Goal: Information Seeking & Learning: Understand process/instructions

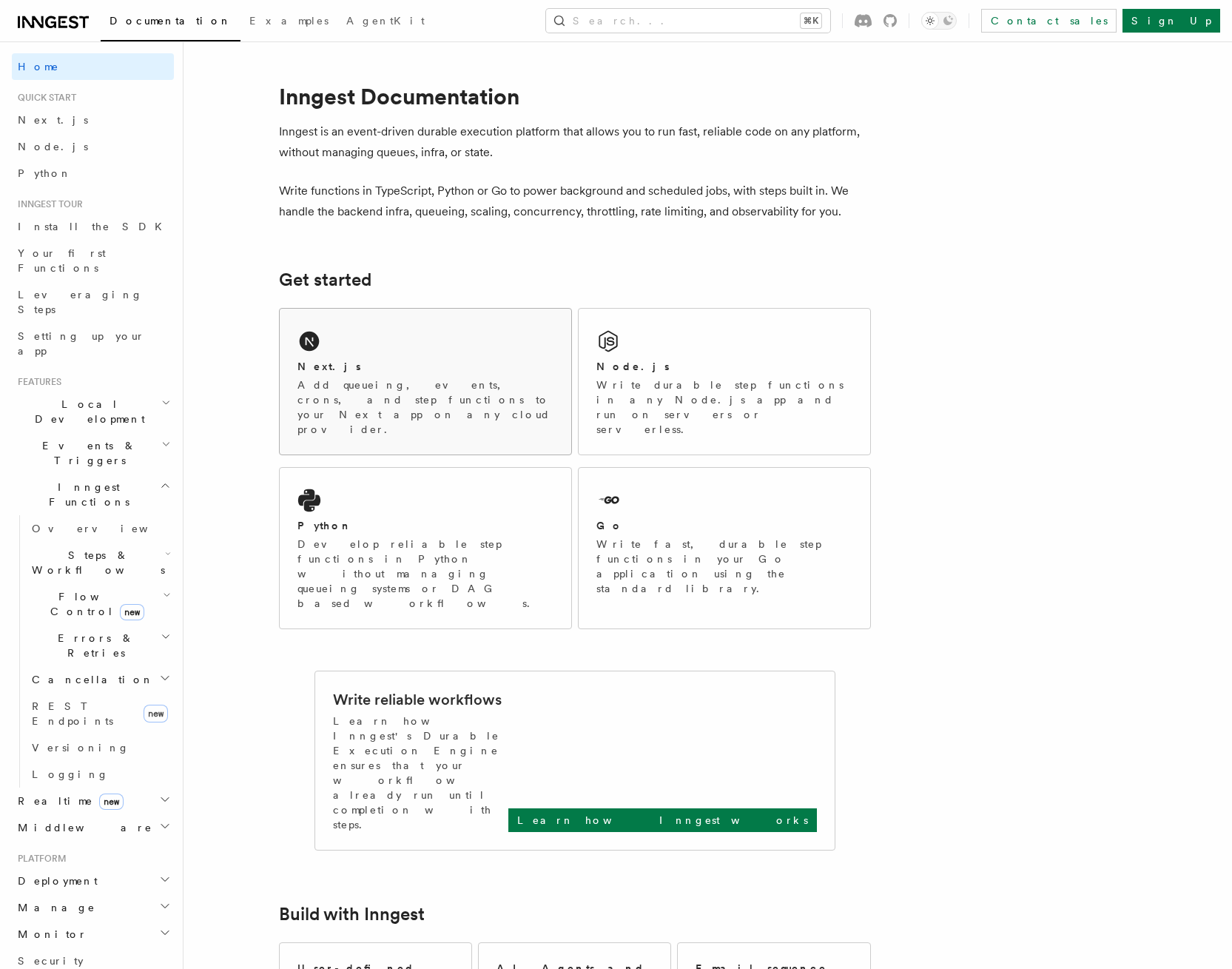
click at [427, 369] on div "Next.js" at bounding box center [425, 366] width 256 height 16
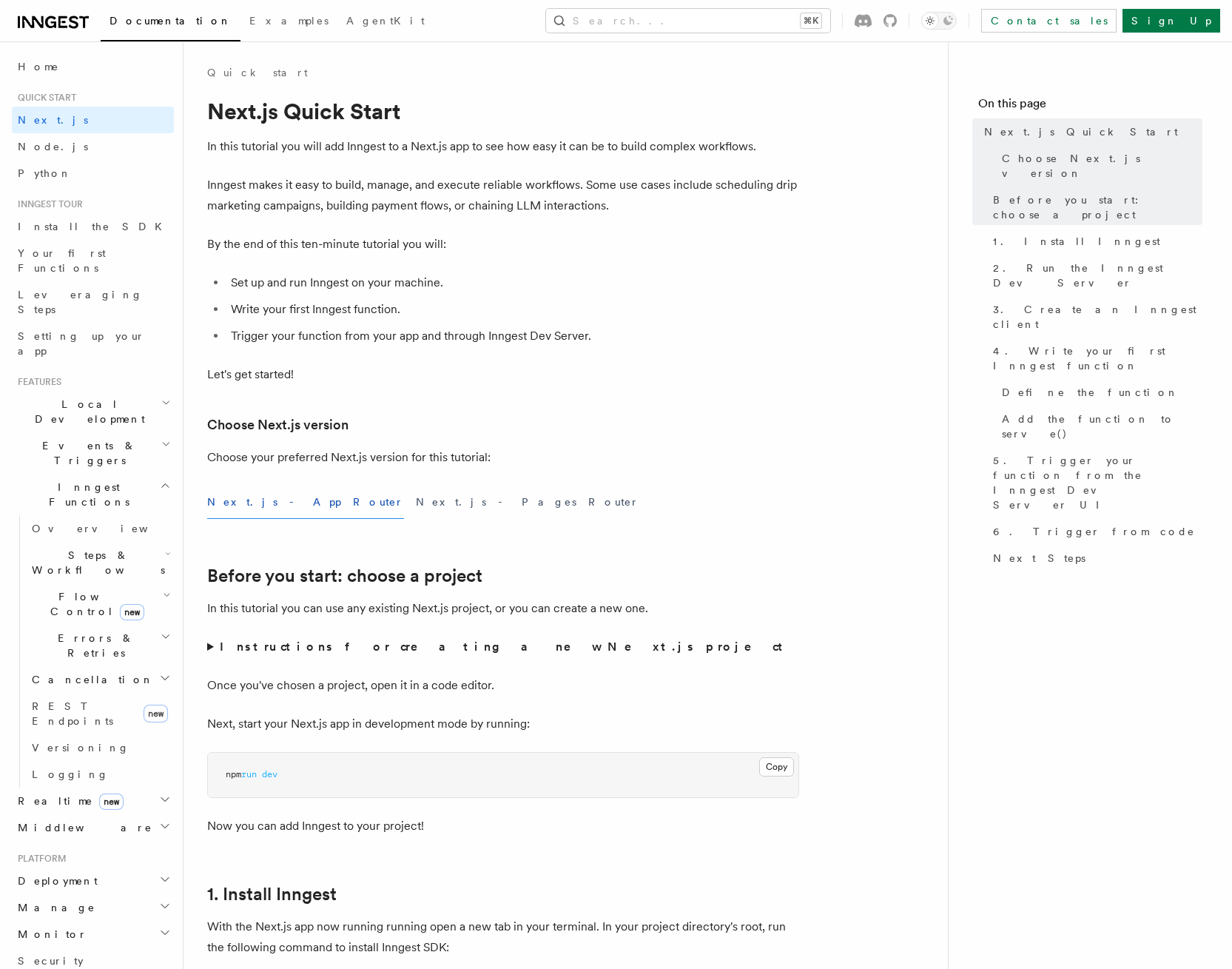
click at [265, 507] on button "Next.js - App Router" at bounding box center [305, 502] width 197 height 33
click at [161, 397] on icon "button" at bounding box center [166, 403] width 10 height 12
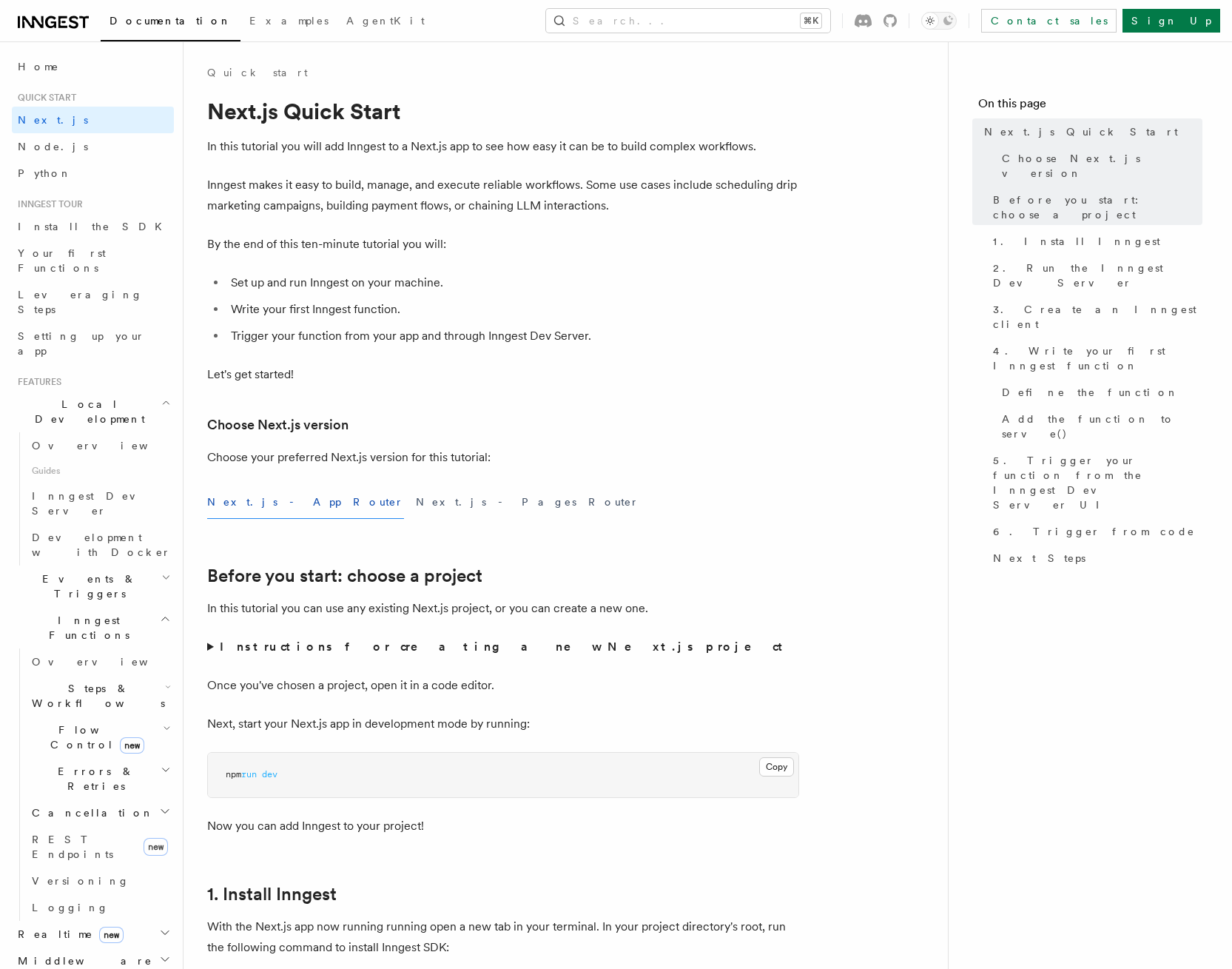
click at [161, 397] on icon "button" at bounding box center [166, 403] width 10 height 12
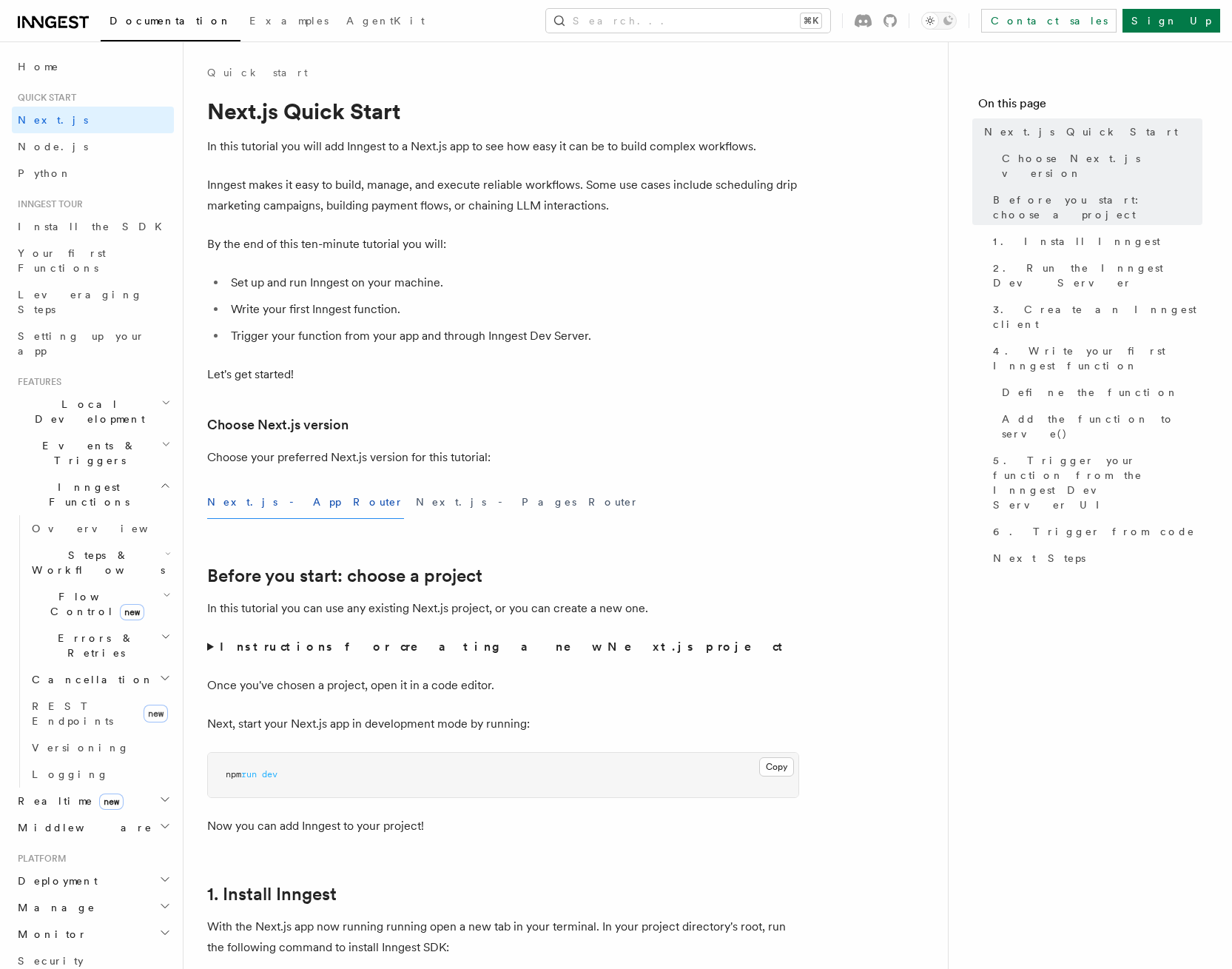
click at [144, 474] on h2 "Inngest Functions" at bounding box center [92, 494] width 162 height 42
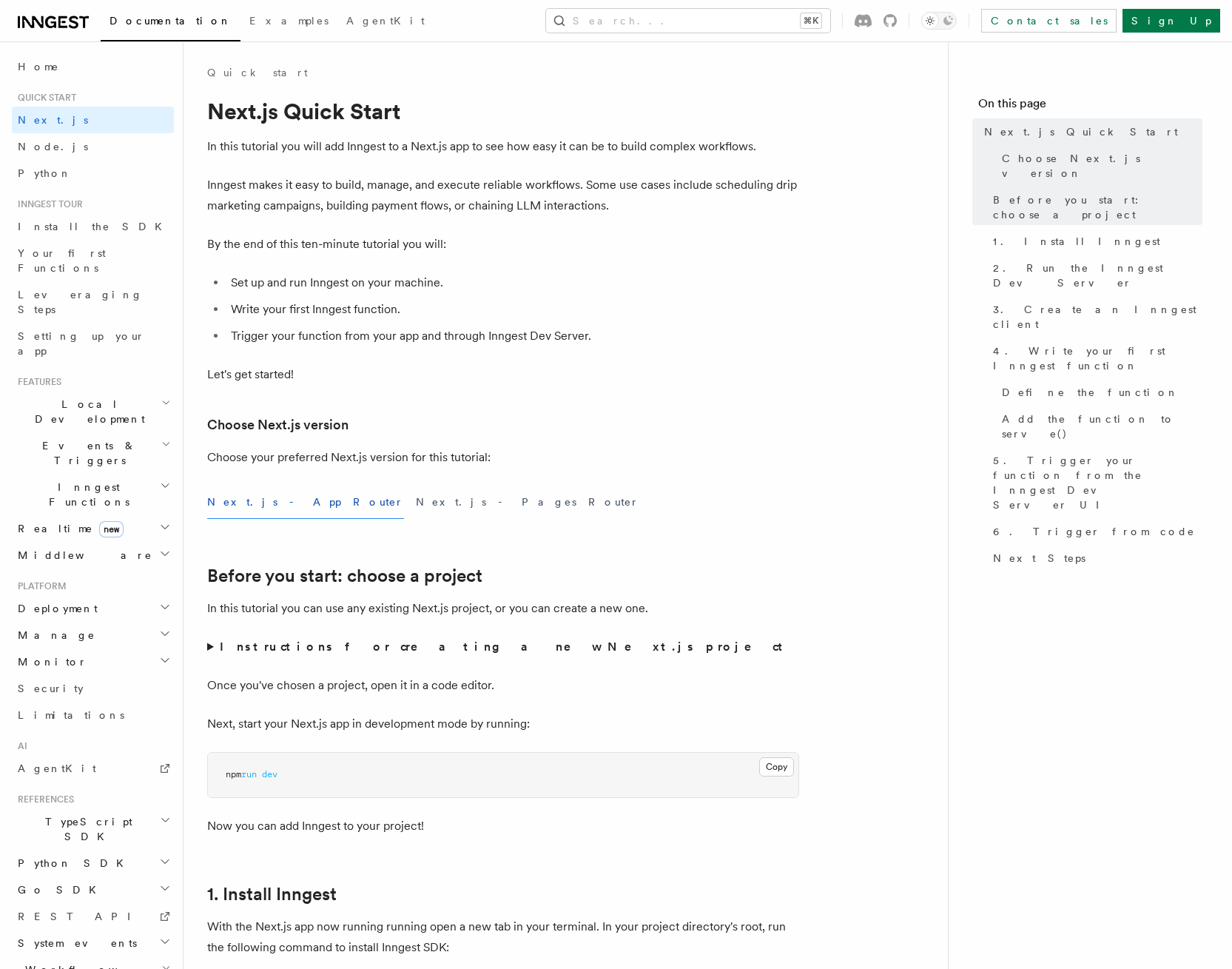
click at [52, 601] on span "Deployment" at bounding box center [54, 608] width 86 height 15
click at [57, 622] on link "Overview" at bounding box center [100, 635] width 148 height 27
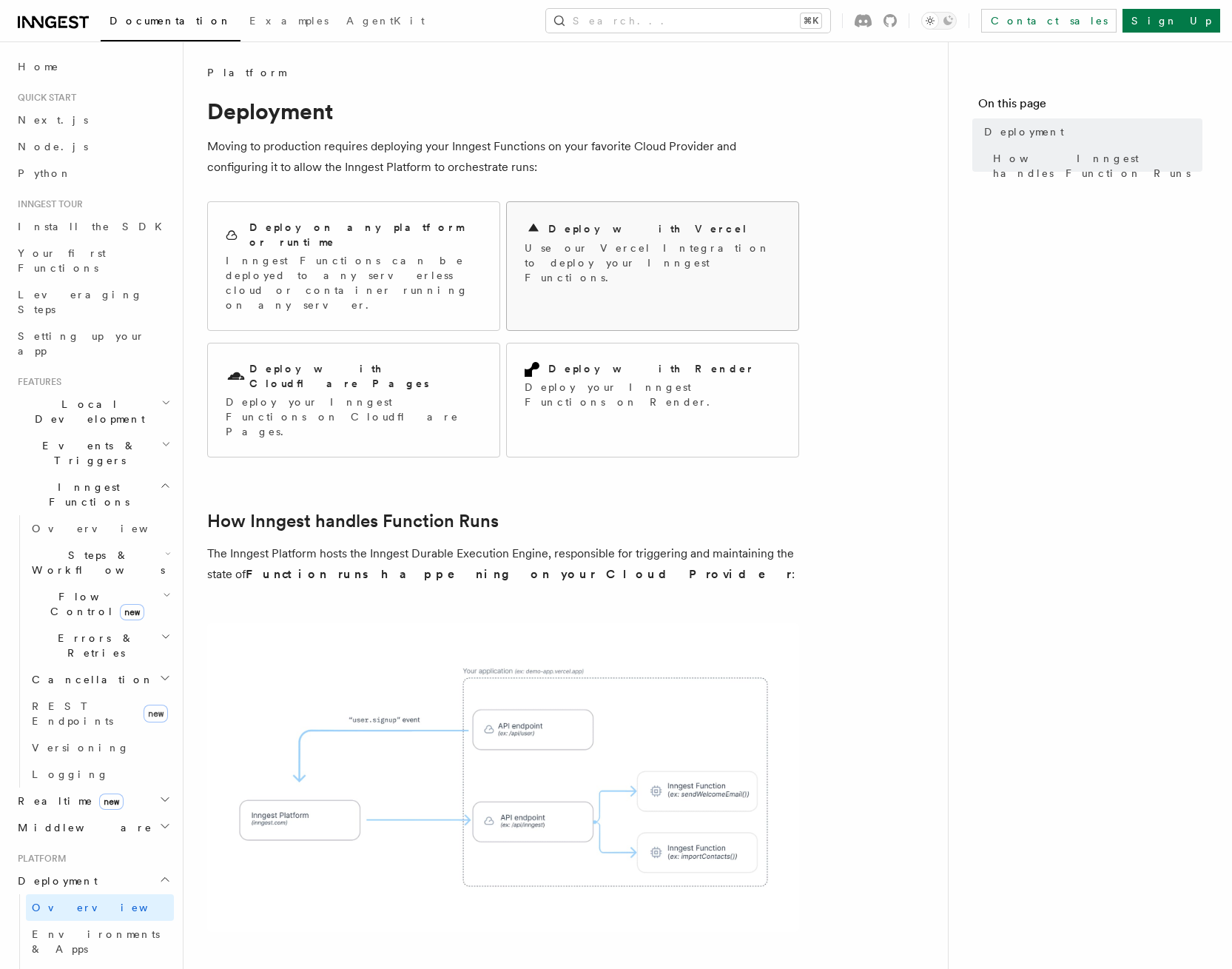
click at [630, 239] on div "Deploy with Vercel Use our Vercel Integration to deploy your Inngest Functions." at bounding box center [653, 253] width 256 height 65
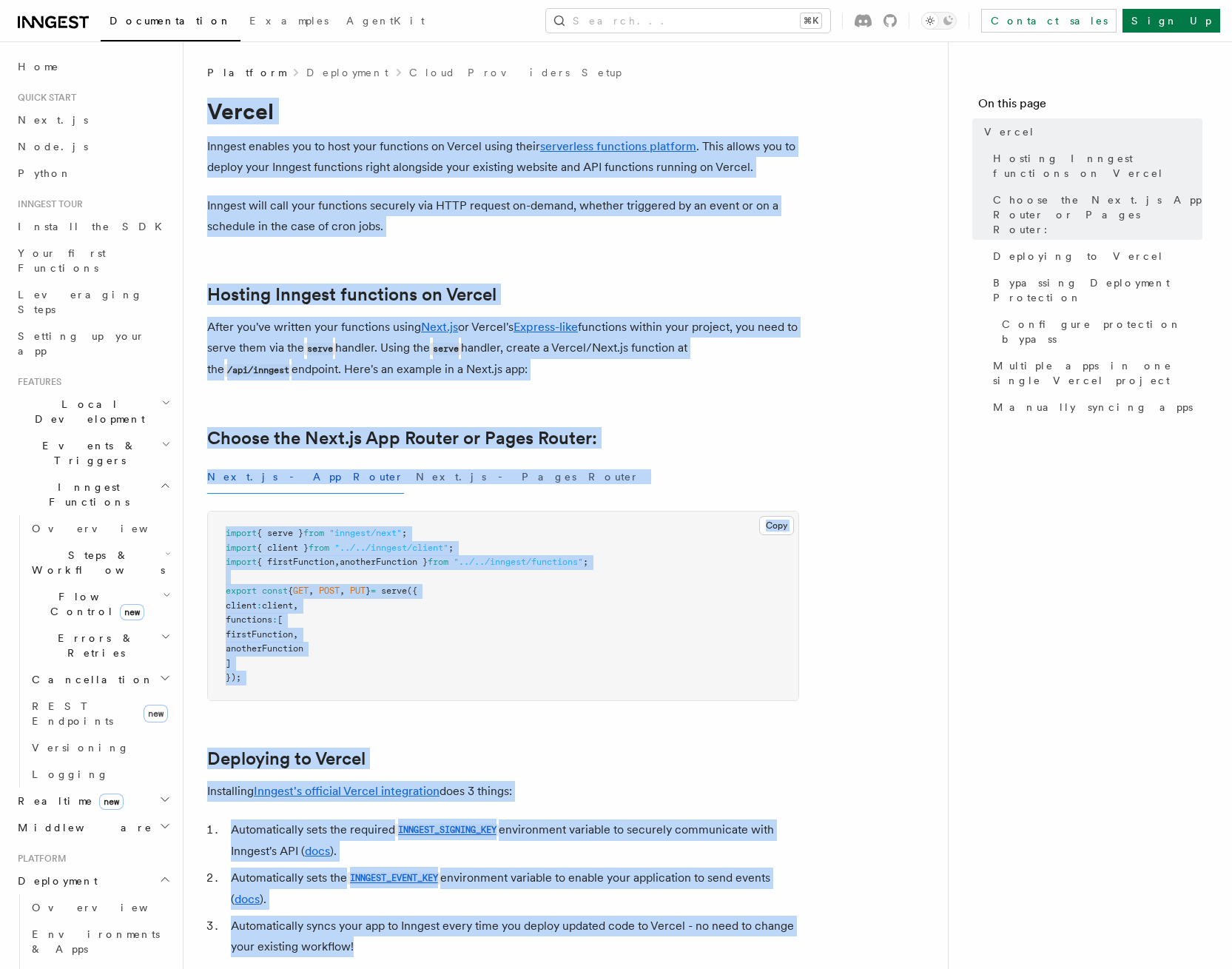
drag, startPoint x: 319, startPoint y: 699, endPoint x: 194, endPoint y: 119, distance: 593.3
copy article "Vercel Inngest enables you to host your functions on Vercel using their serverl…"
